Goal: Task Accomplishment & Management: Manage account settings

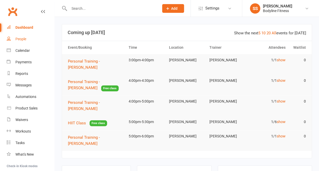
click at [21, 42] on link "People" at bounding box center [31, 39] width 48 height 12
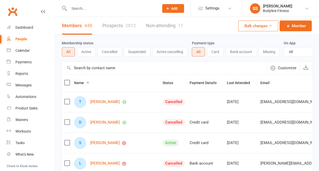
click at [113, 27] on link "Prospects 2812" at bounding box center [118, 26] width 33 height 18
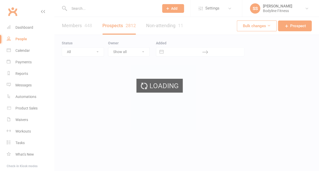
select select "50"
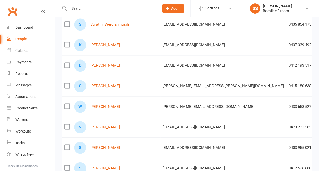
scroll to position [0, 28]
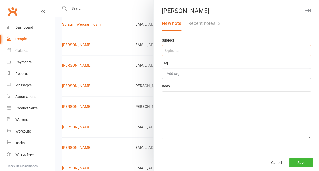
click at [225, 54] on input "text" at bounding box center [236, 50] width 149 height 11
type input "15/9 - no answer"
click at [210, 109] on textarea at bounding box center [236, 115] width 149 height 48
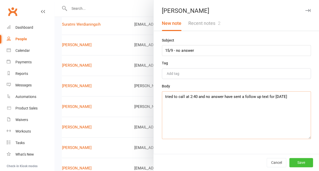
type textarea "tried to call at 2:40 and no answer have sent a follow up text for [DATE]"
click at [297, 161] on button "Save" at bounding box center [301, 162] width 24 height 9
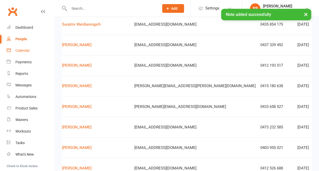
click at [29, 46] on link "Calendar" at bounding box center [31, 51] width 48 height 12
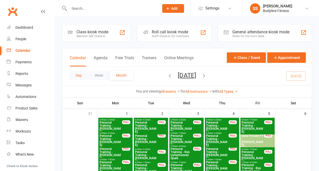
click at [77, 76] on button "Day" at bounding box center [78, 75] width 19 height 9
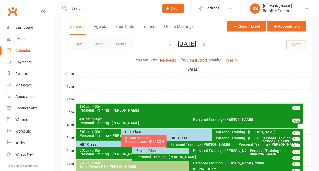
scroll to position [188, 0]
click at [134, 133] on div "HIIT Class" at bounding box center [210, 132] width 172 height 4
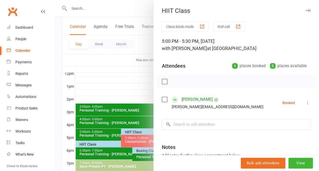
click at [308, 10] on icon "button" at bounding box center [307, 10] width 5 height 3
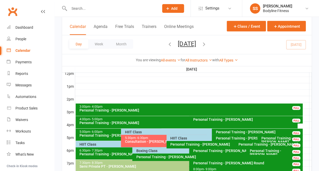
click at [177, 141] on div "HIIT Class" at bounding box center [209, 138] width 86 height 7
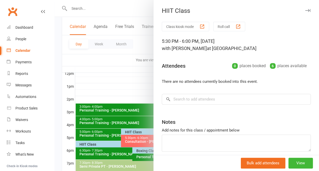
click at [308, 10] on icon "button" at bounding box center [307, 10] width 5 height 3
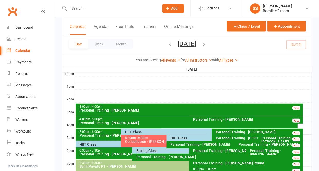
click at [99, 144] on div "HIIT Class" at bounding box center [119, 145] width 81 height 4
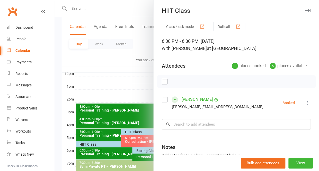
click at [308, 10] on icon "button" at bounding box center [307, 10] width 5 height 3
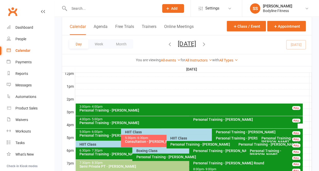
click at [148, 153] on div "Boxing Class" at bounding box center [188, 151] width 104 height 4
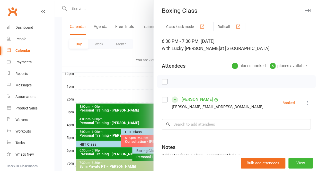
click at [307, 11] on icon "button" at bounding box center [307, 10] width 5 height 3
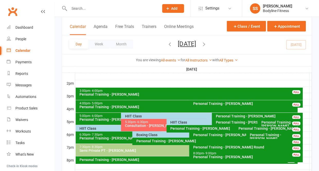
scroll to position [200, 0]
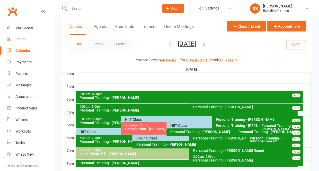
click at [19, 39] on div "People" at bounding box center [20, 39] width 11 height 4
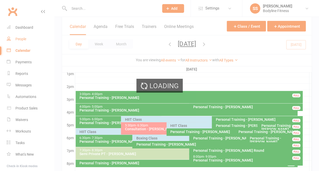
select select "50"
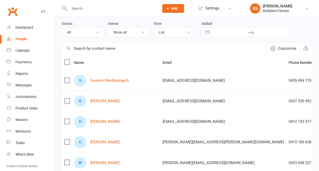
scroll to position [20, 0]
select select "New Lead"
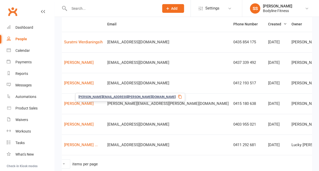
scroll to position [0, 26]
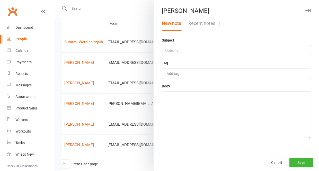
click at [217, 24] on button "Recent notes 1" at bounding box center [203, 23] width 39 height 15
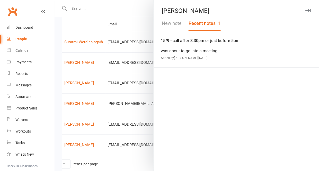
click at [307, 11] on icon "button" at bounding box center [307, 10] width 5 height 3
